Goal: Find specific page/section

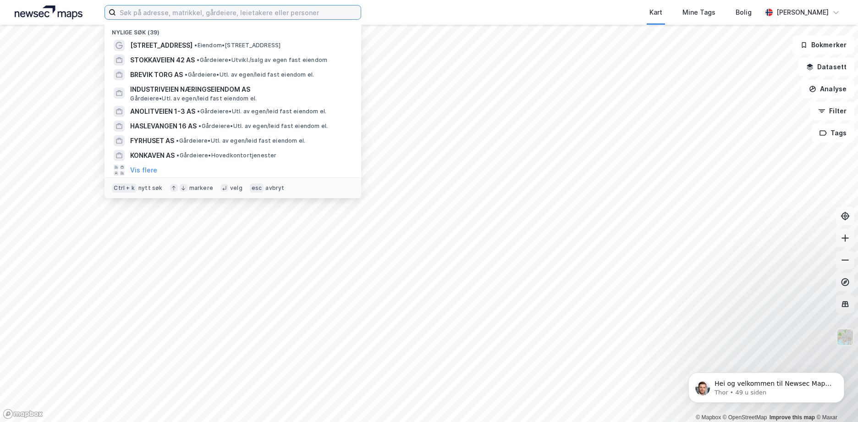
click at [154, 9] on input at bounding box center [238, 13] width 245 height 14
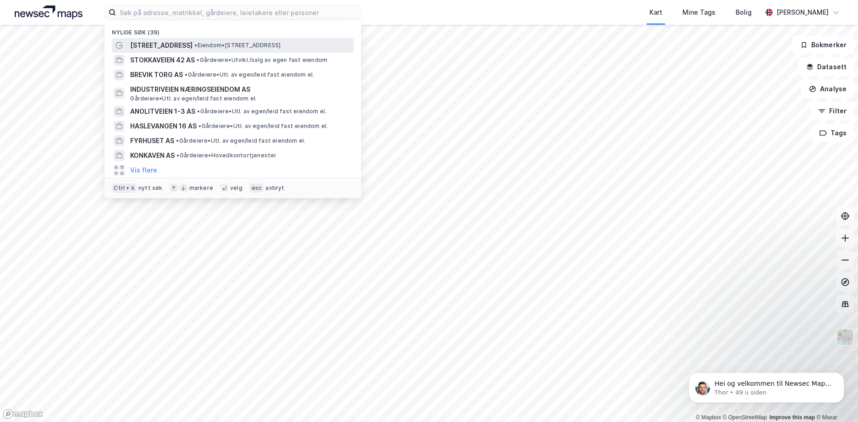
click at [177, 47] on span "[STREET_ADDRESS]" at bounding box center [161, 45] width 62 height 11
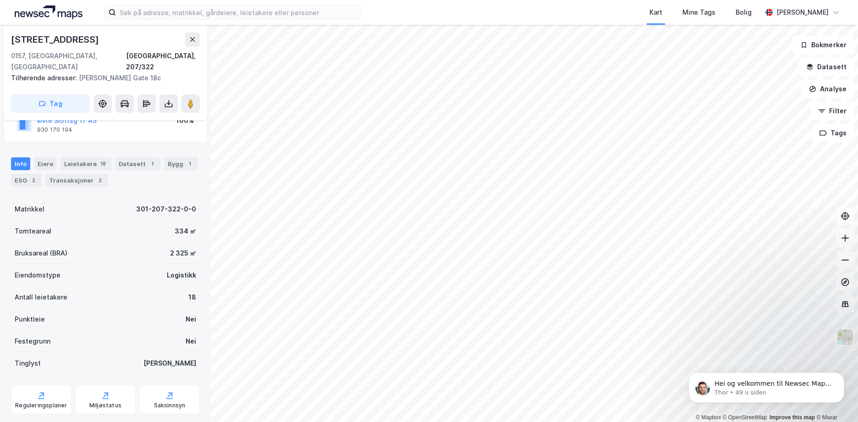
scroll to position [88, 0]
